Goal: Find contact information: Find contact information

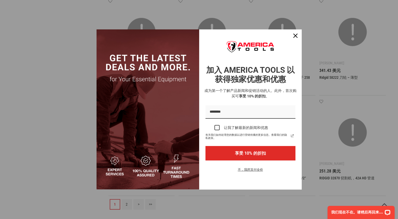
scroll to position [473, 0]
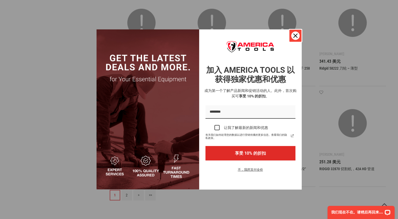
click at [296, 34] on icon "关闭图标" at bounding box center [295, 36] width 4 height 4
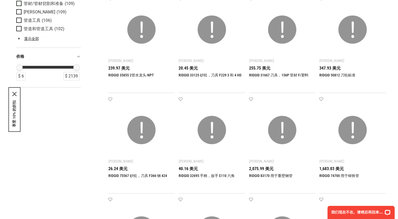
scroll to position [0, 0]
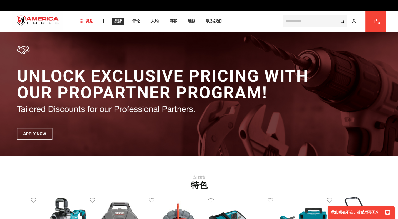
click at [114, 20] on span "品牌" at bounding box center [117, 21] width 7 height 4
click at [119, 18] on link "品牌" at bounding box center [118, 21] width 12 height 7
click at [122, 19] on link "品牌" at bounding box center [118, 21] width 12 height 7
click at [91, 18] on link "类别" at bounding box center [86, 21] width 18 height 7
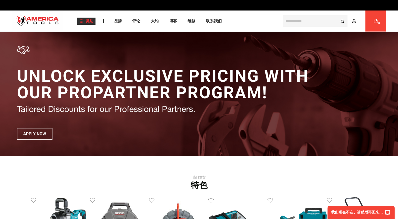
click at [84, 20] on span "类别" at bounding box center [86, 21] width 13 height 4
click at [117, 19] on span "品牌" at bounding box center [117, 21] width 7 height 4
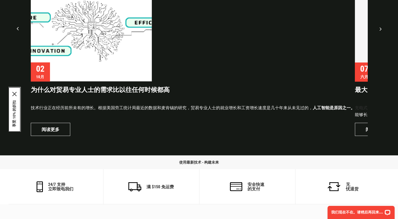
scroll to position [1264, 0]
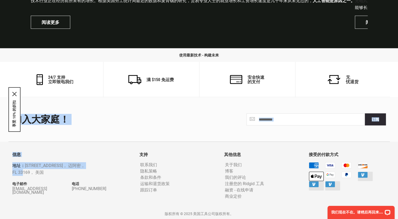
drag, startPoint x: 7, startPoint y: 155, endPoint x: 28, endPoint y: 161, distance: 22.0
click at [22, 167] on div "**********" at bounding box center [199, 158] width 384 height 122
copy div "加入大家庭！ 加入大家庭！ 订阅 信息 地址： 1157 NW 159th Dr， 迈阿密， FL 3"
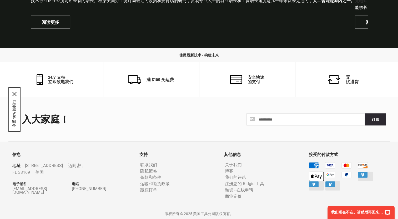
click at [92, 140] on div "**********" at bounding box center [198, 119] width 381 height 45
click at [11, 189] on div "信息 地址： 1157 NW 159th Dr， 迈阿密， FL 33169， 美国 电子邮件 info@americatools.com 电话 +1 305…" at bounding box center [71, 181] width 127 height 56
click at [49, 190] on link "[EMAIL_ADDRESS][DOMAIN_NAME]" at bounding box center [42, 190] width 60 height 7
click at [54, 190] on link "[EMAIL_ADDRESS][DOMAIN_NAME]" at bounding box center [42, 190] width 60 height 7
click at [54, 188] on link "[EMAIL_ADDRESS][DOMAIN_NAME]" at bounding box center [42, 190] width 60 height 7
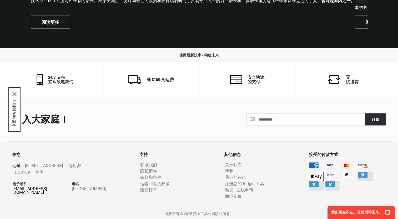
click at [54, 188] on link "[EMAIL_ADDRESS][DOMAIN_NAME]" at bounding box center [42, 190] width 60 height 7
